Goal: Task Accomplishment & Management: Use online tool/utility

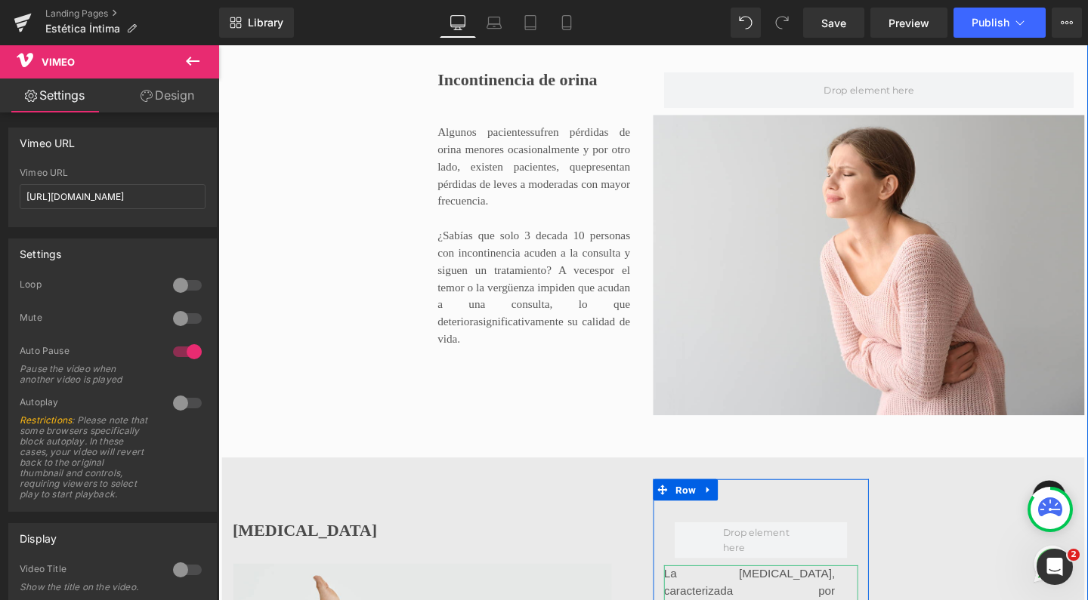
scroll to position [964, 0]
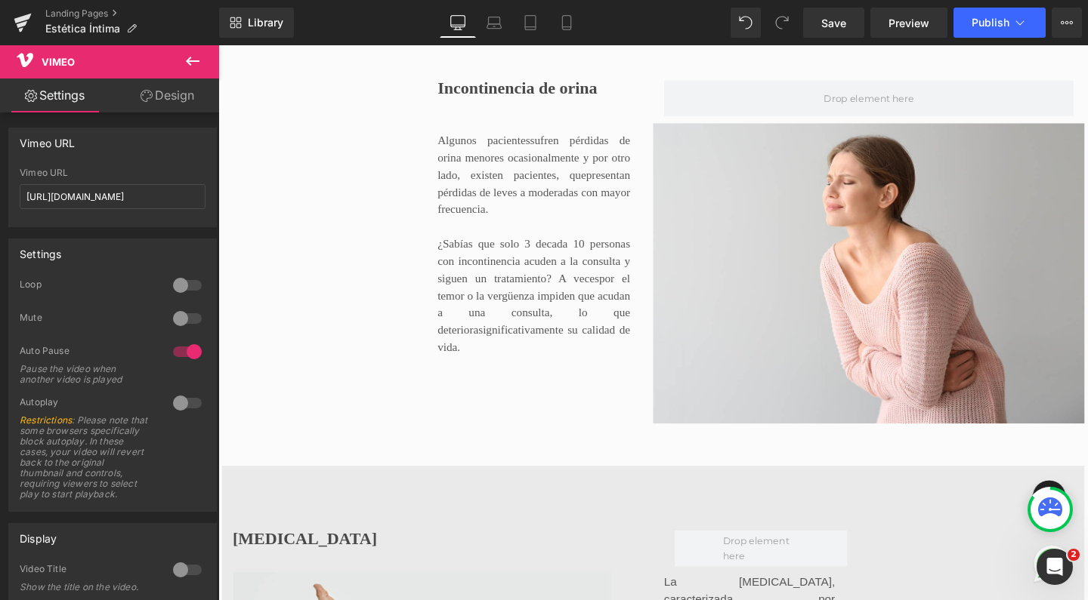
click at [193, 69] on icon at bounding box center [193, 61] width 18 height 18
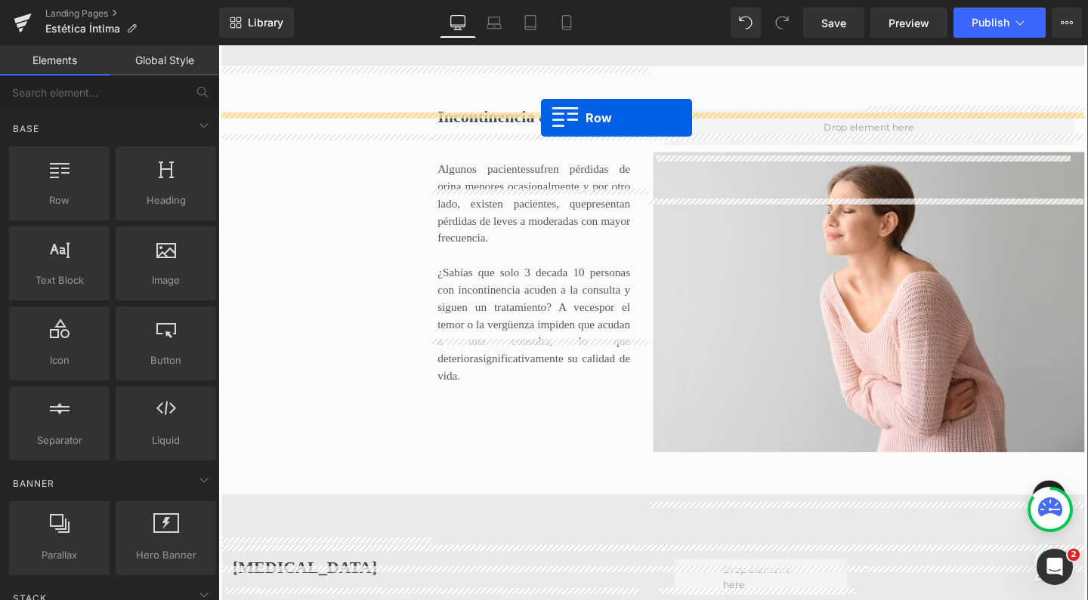
scroll to position [903, 0]
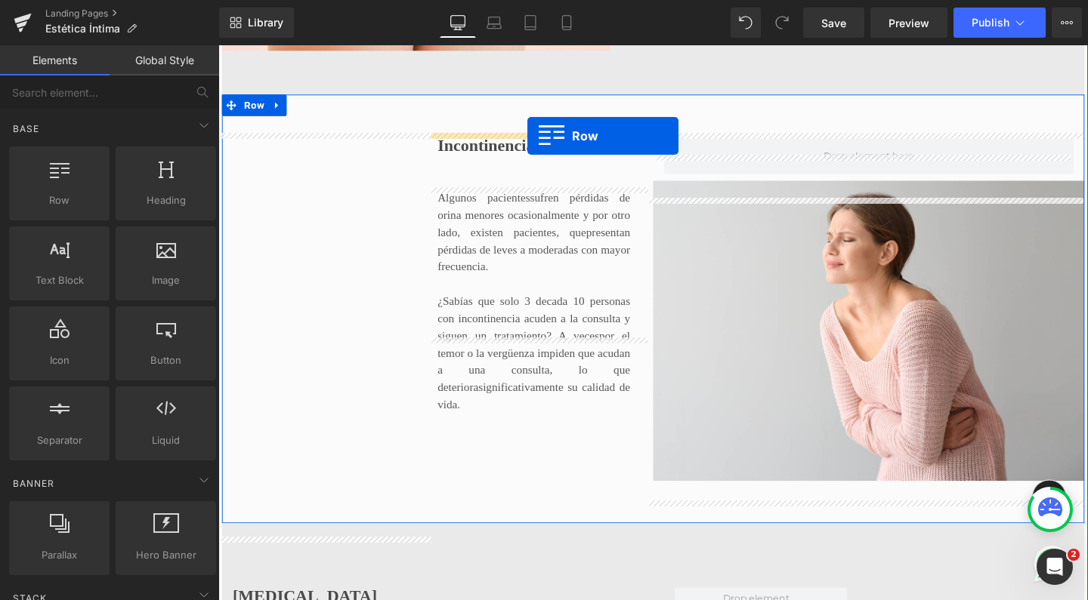
drag, startPoint x: 295, startPoint y: 227, endPoint x: 543, endPoint y: 140, distance: 263.2
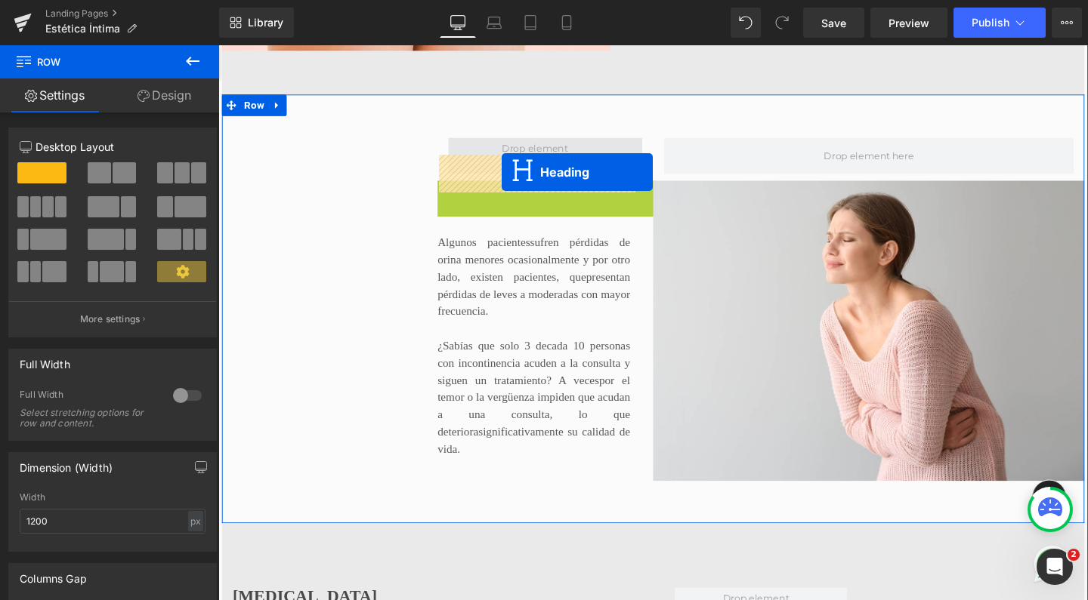
drag, startPoint x: 518, startPoint y: 239, endPoint x: 514, endPoint y: 176, distance: 63.6
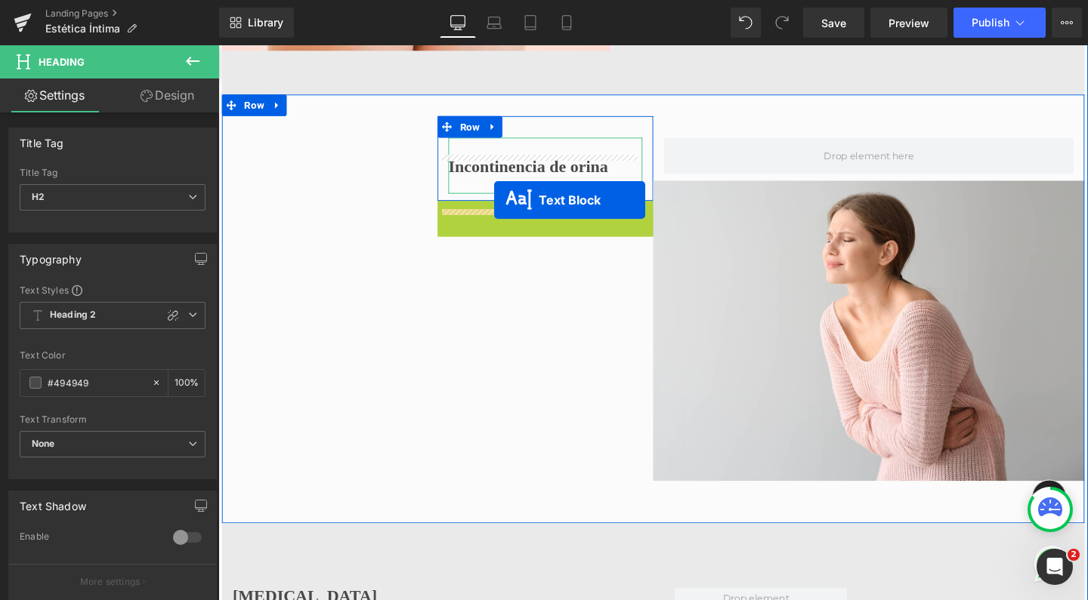
drag, startPoint x: 511, startPoint y: 302, endPoint x: 508, endPoint y: 208, distance: 93.7
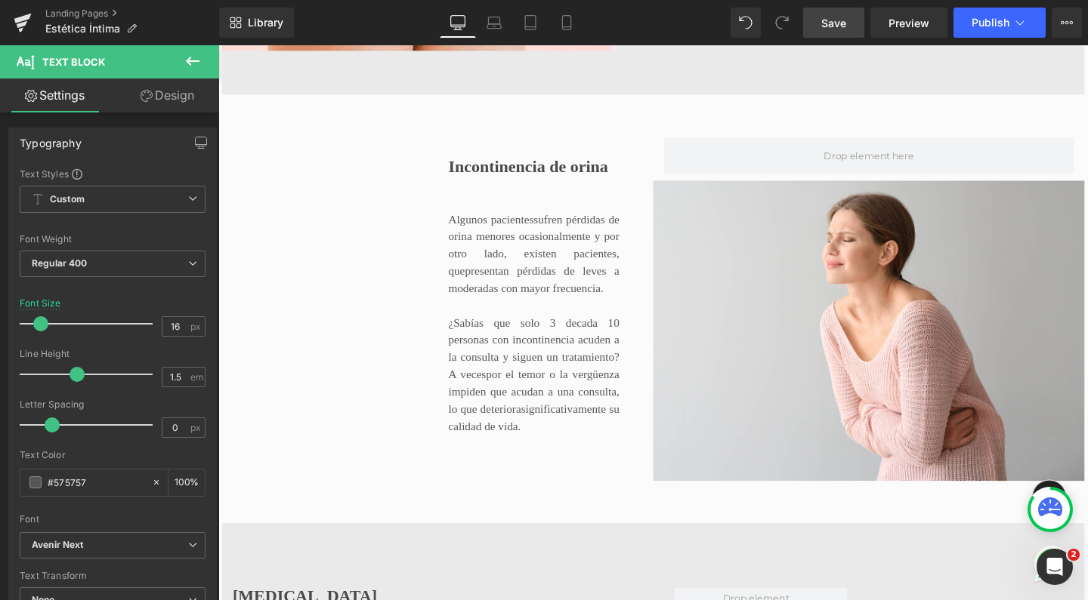
click at [834, 22] on span "Save" at bounding box center [833, 23] width 25 height 16
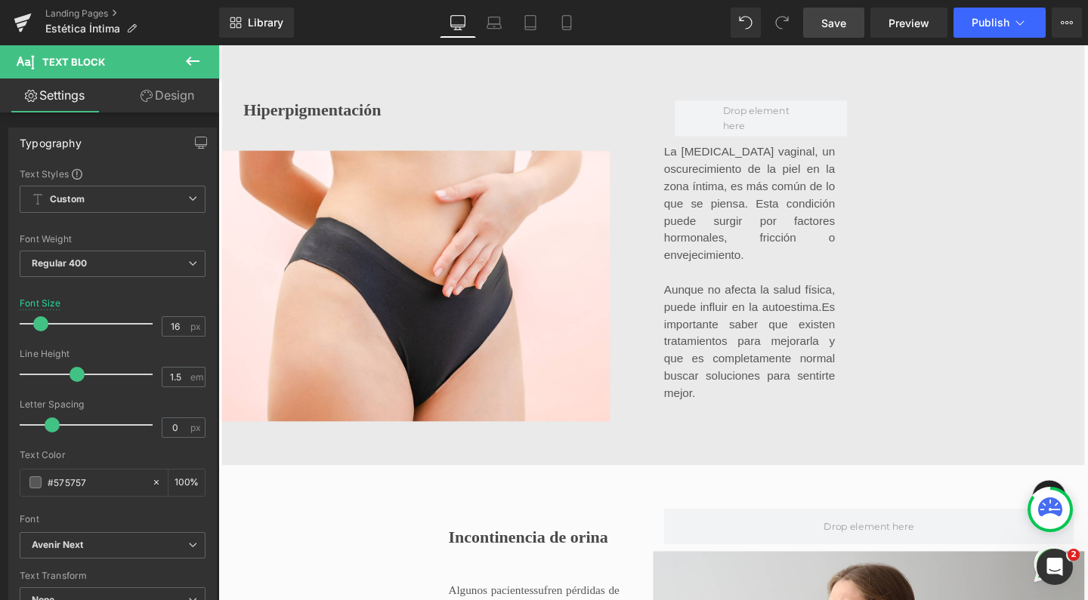
scroll to position [543, 0]
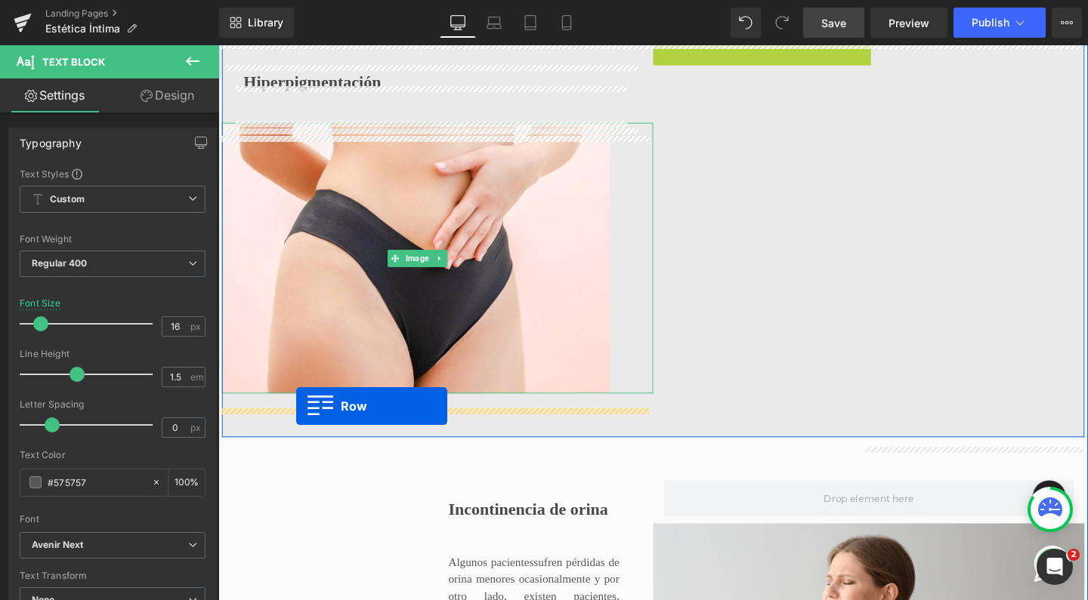
drag, startPoint x: 680, startPoint y: 54, endPoint x: 300, endPoint y: 425, distance: 531.4
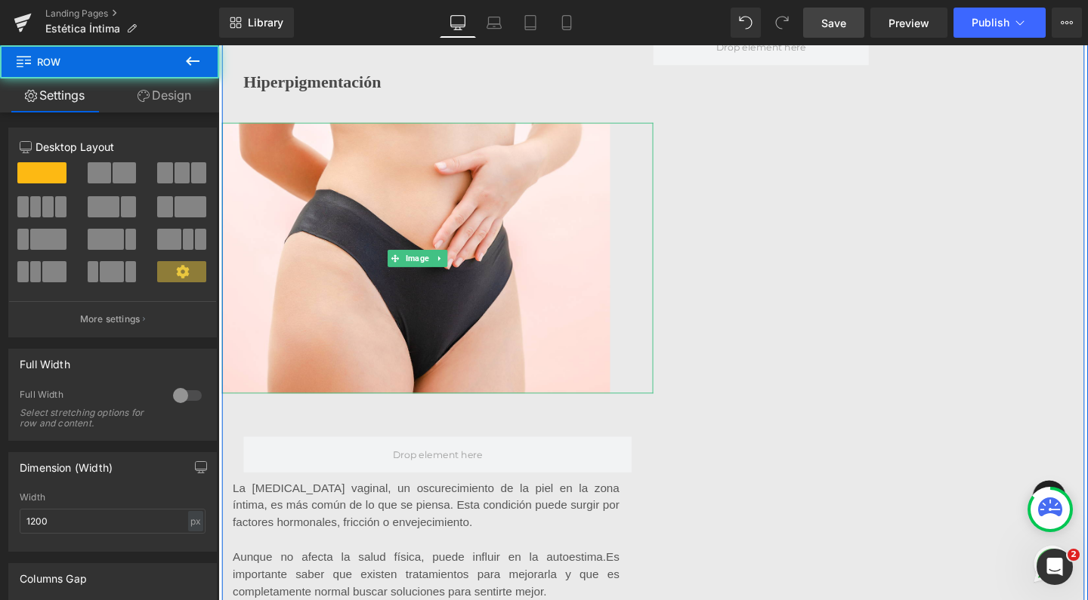
scroll to position [6049, 899]
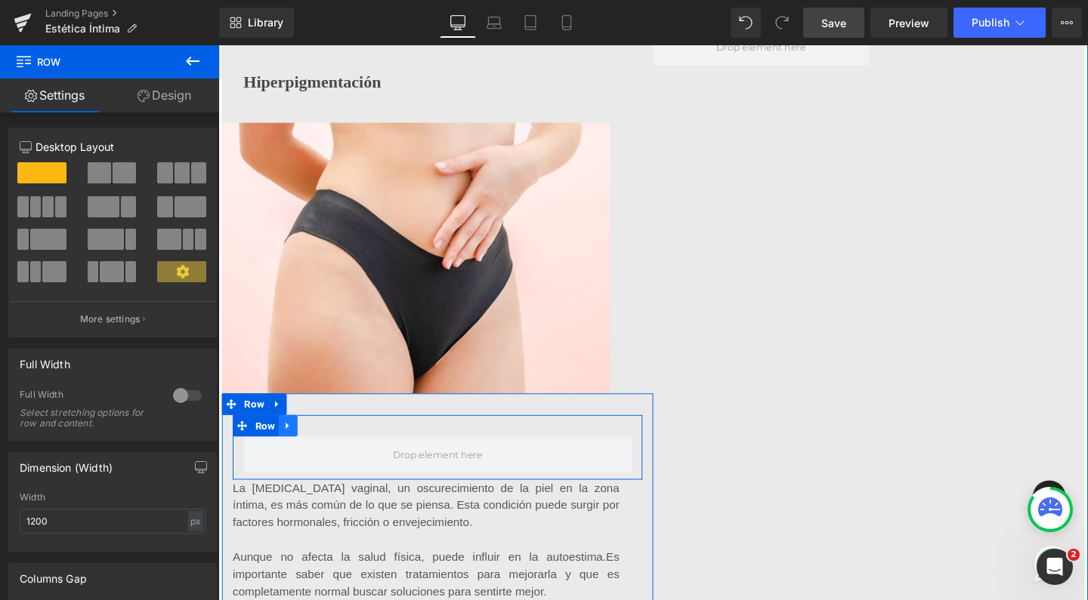
click at [286, 451] on icon at bounding box center [291, 445] width 11 height 11
click at [327, 457] on link at bounding box center [331, 445] width 20 height 23
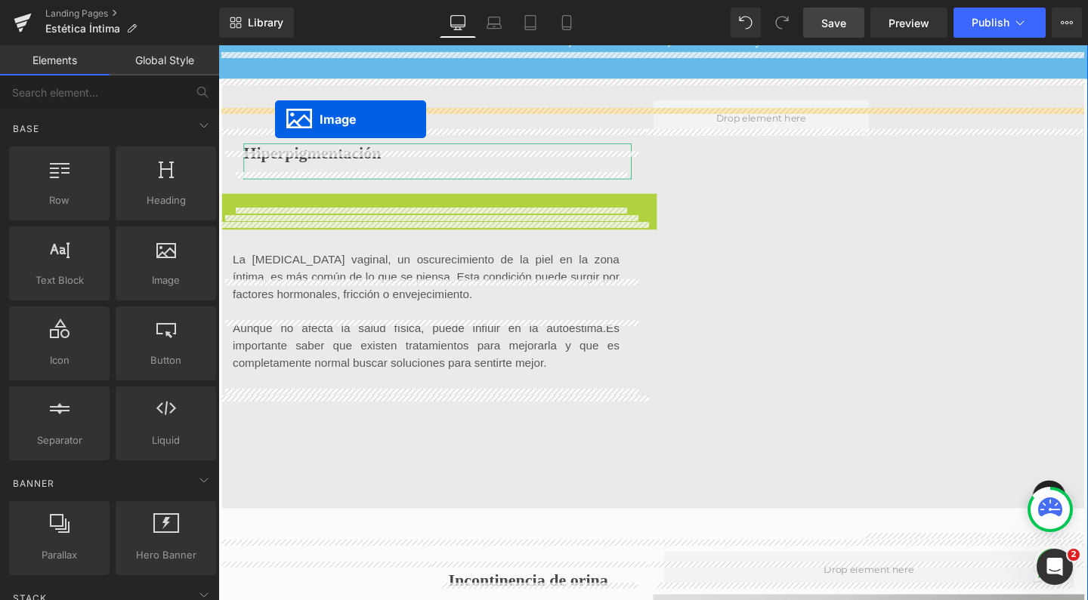
scroll to position [452, 0]
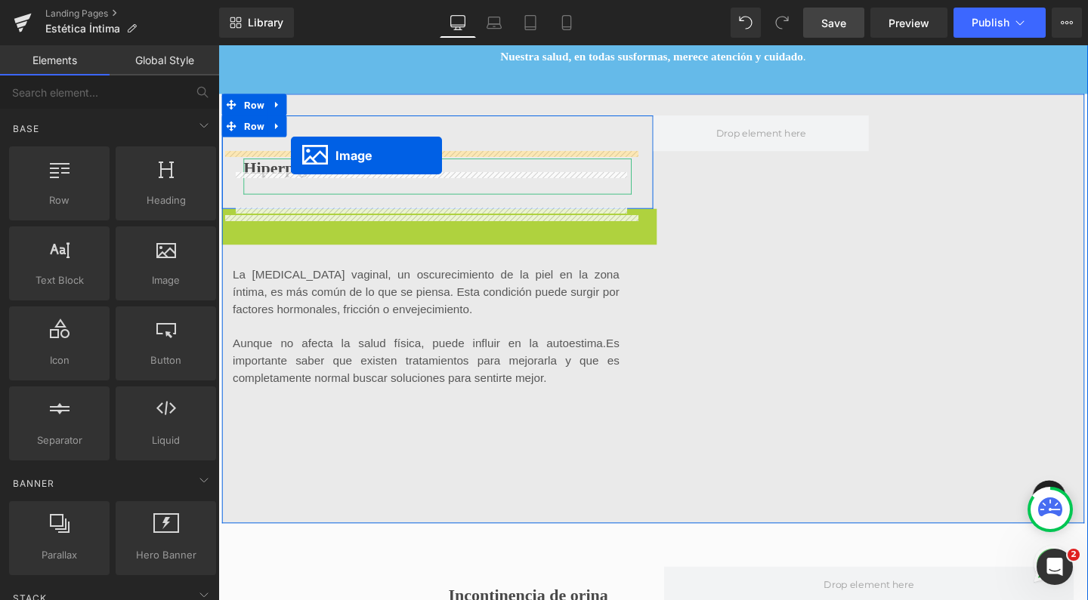
drag, startPoint x: 396, startPoint y: 285, endPoint x: 295, endPoint y: 161, distance: 159.9
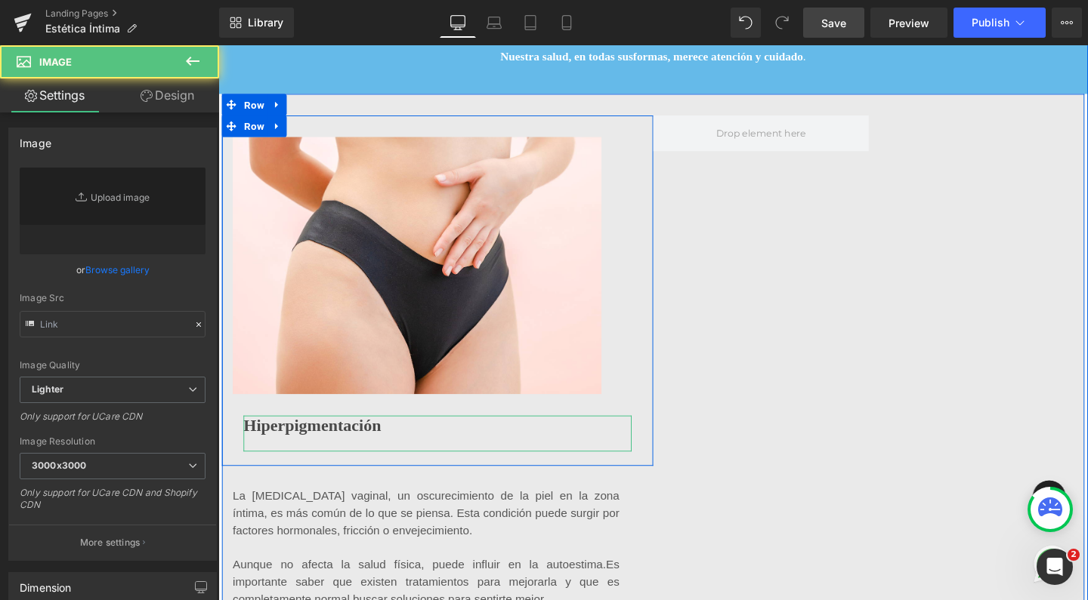
type input "[URL][DOMAIN_NAME]"
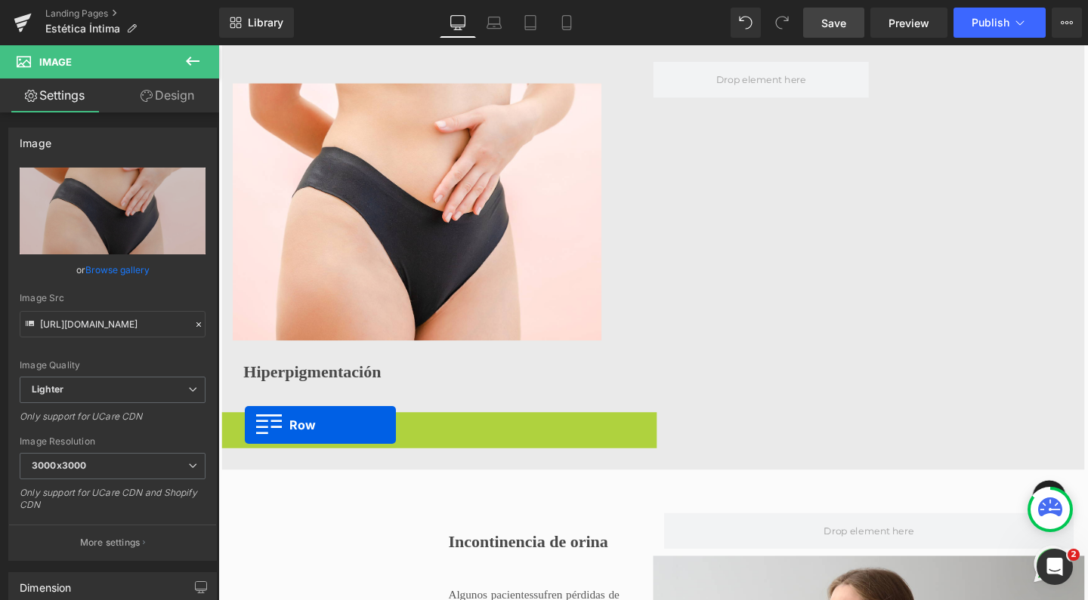
scroll to position [5875, 899]
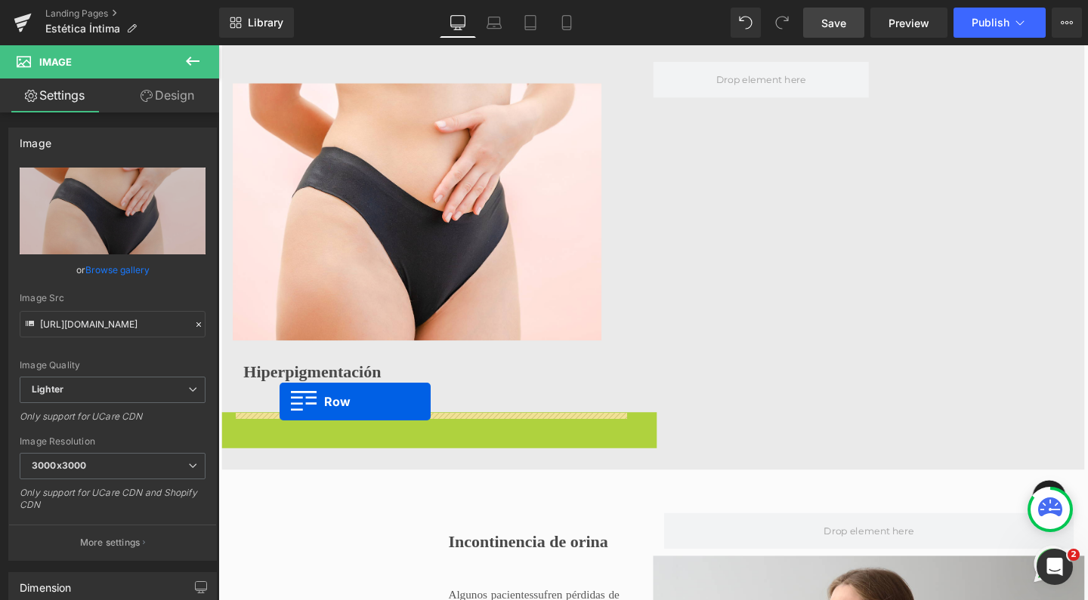
drag, startPoint x: 223, startPoint y: 466, endPoint x: 282, endPoint y: 420, distance: 75.4
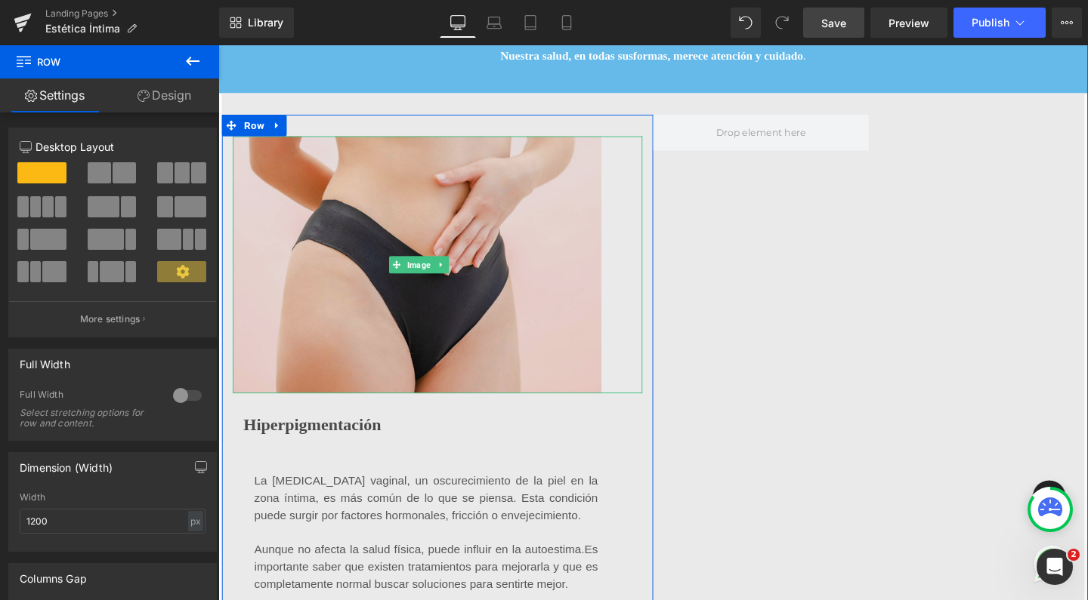
scroll to position [488, 0]
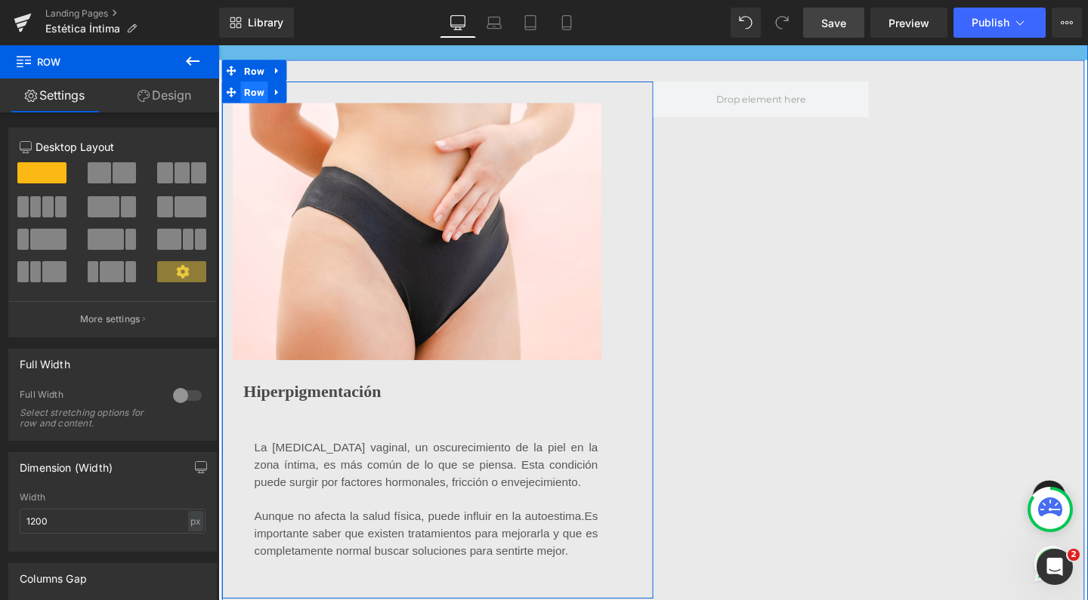
click at [249, 106] on span "Row" at bounding box center [256, 95] width 29 height 23
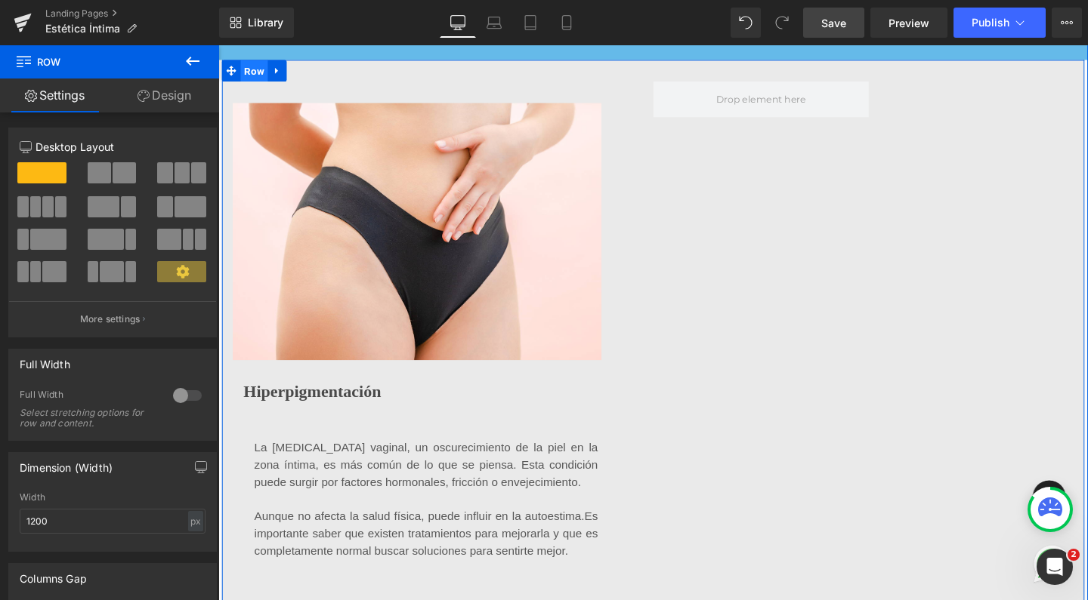
click at [250, 84] on span "Row" at bounding box center [256, 72] width 29 height 23
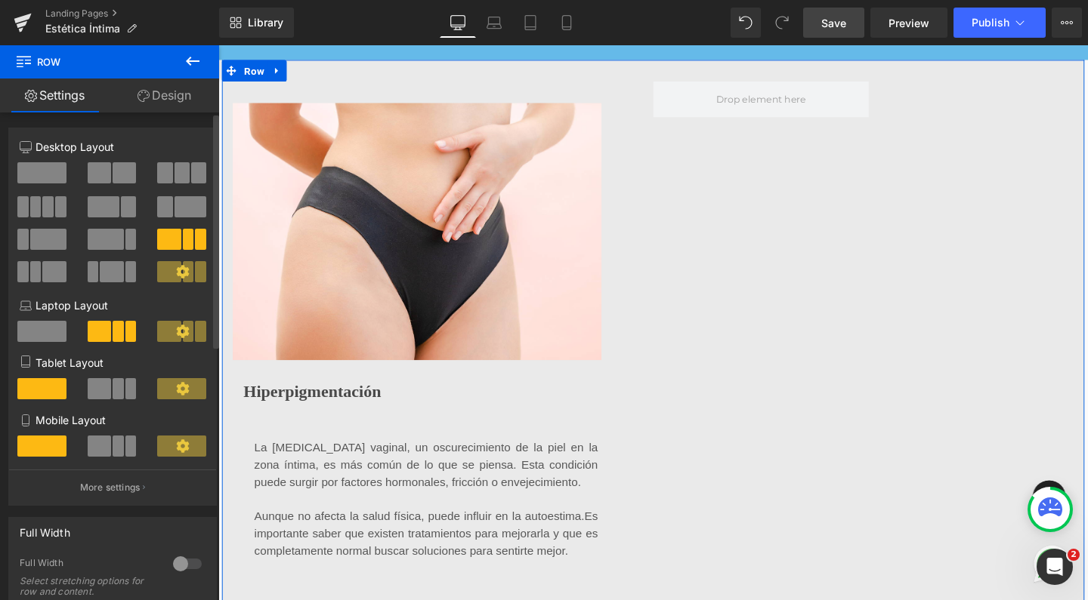
click at [115, 171] on span at bounding box center [124, 172] width 23 height 21
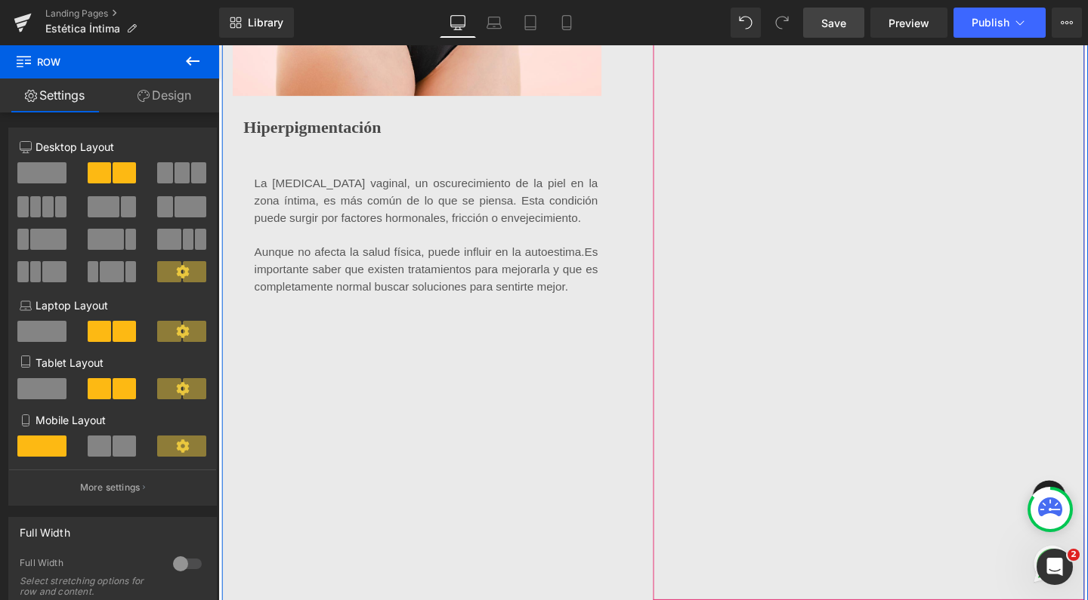
scroll to position [713, 0]
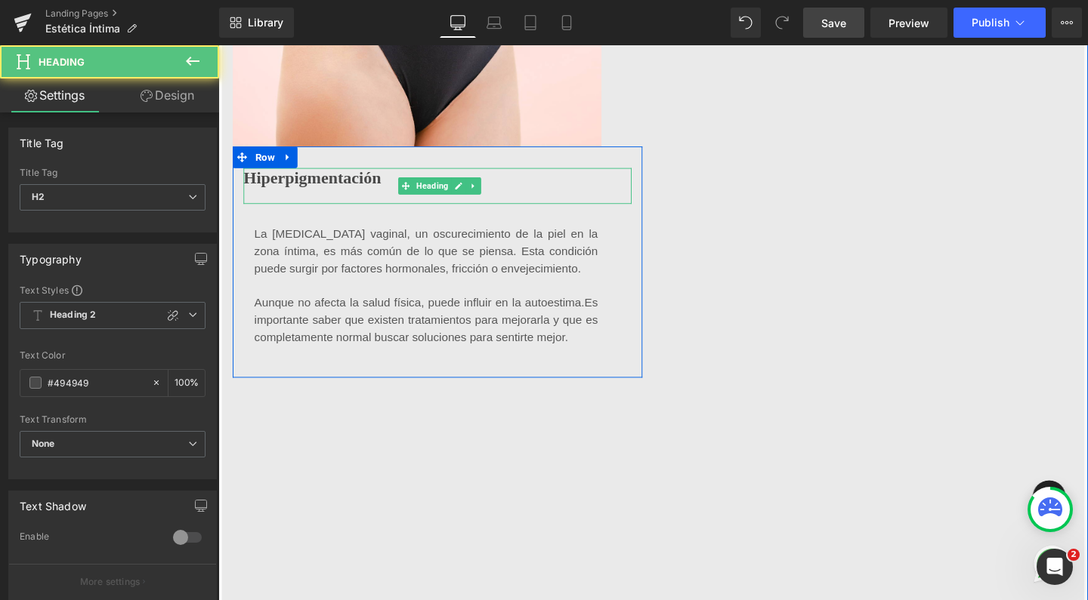
click at [359, 194] on span "Hiperpigmentación" at bounding box center [317, 184] width 144 height 20
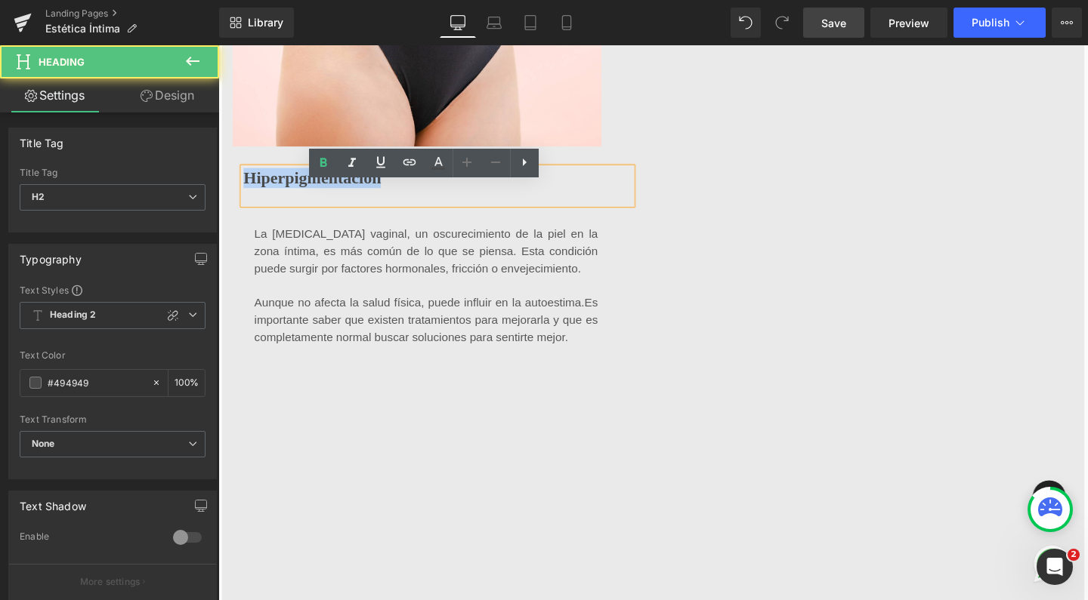
drag, startPoint x: 393, startPoint y: 199, endPoint x: 239, endPoint y: 205, distance: 154.2
click at [245, 194] on span "Hiperpigmentación" at bounding box center [317, 184] width 144 height 20
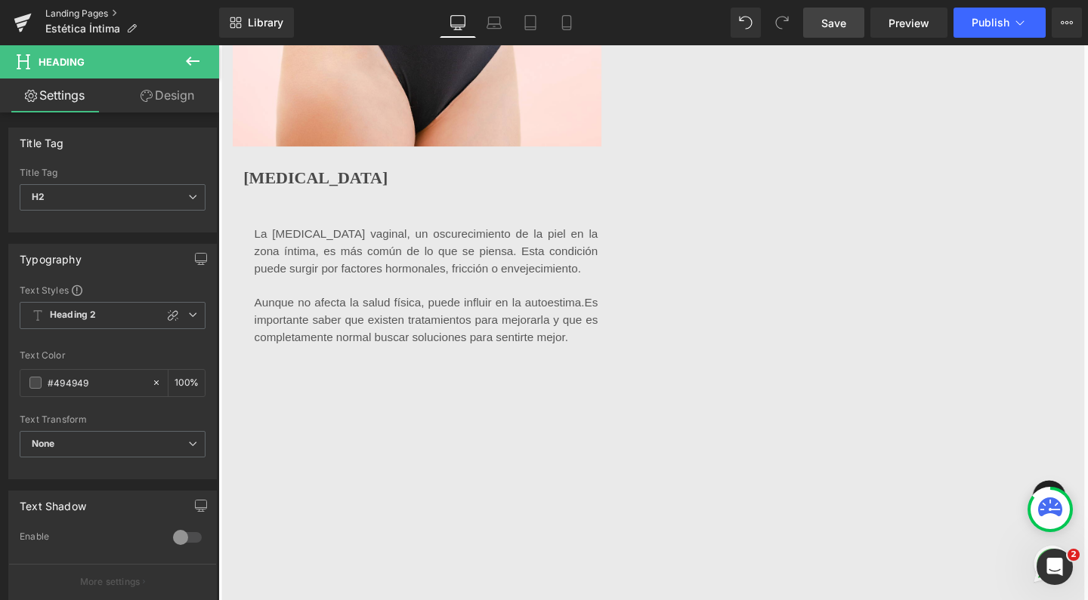
click at [68, 13] on link "Landing Pages" at bounding box center [132, 14] width 174 height 12
